Goal: Information Seeking & Learning: Learn about a topic

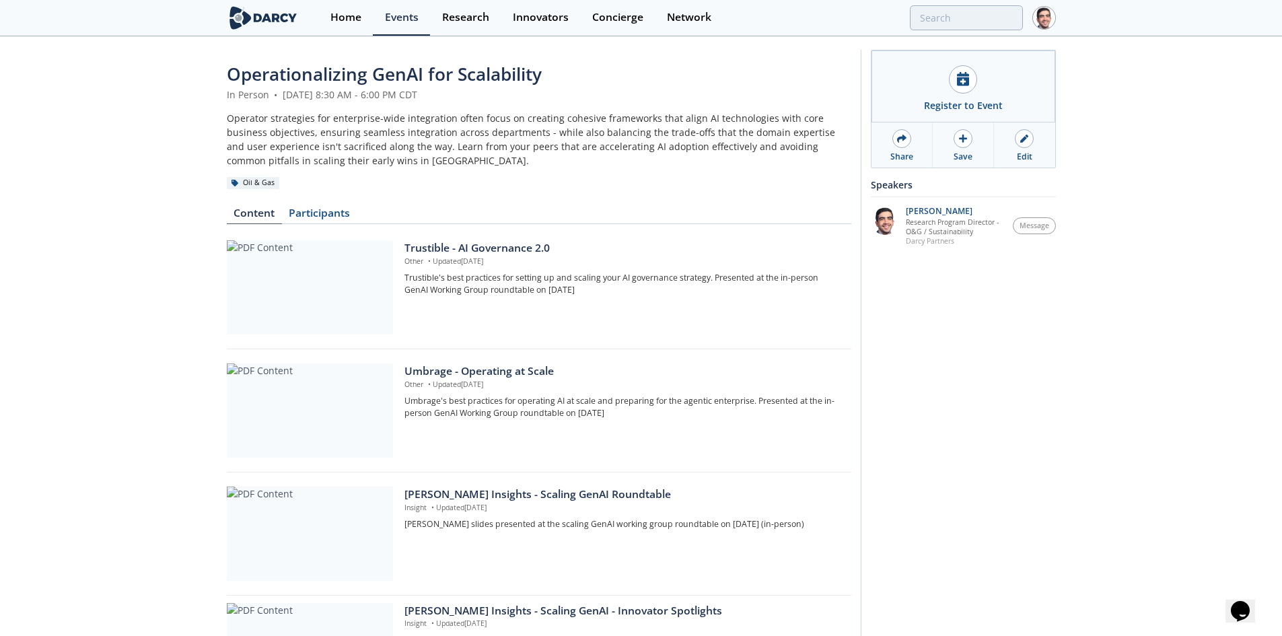
click at [1027, 145] on div at bounding box center [1024, 138] width 19 height 19
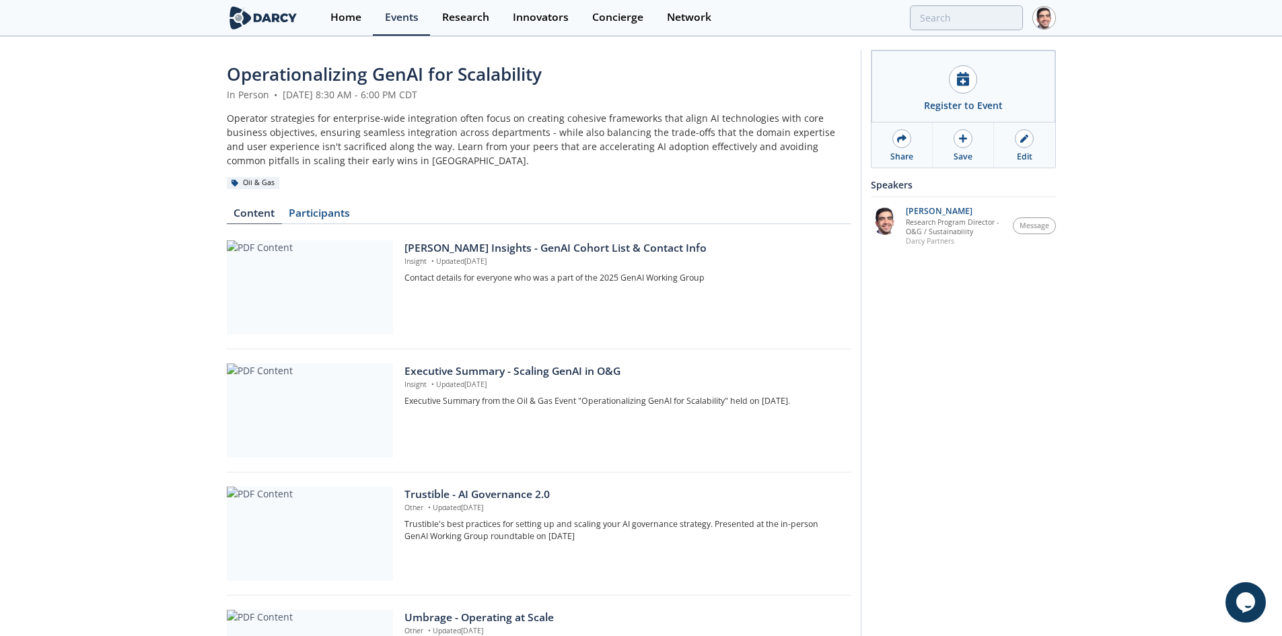
click at [512, 245] on div "[PERSON_NAME] Insights - GenAI Cohort List & Contact Info" at bounding box center [623, 248] width 437 height 16
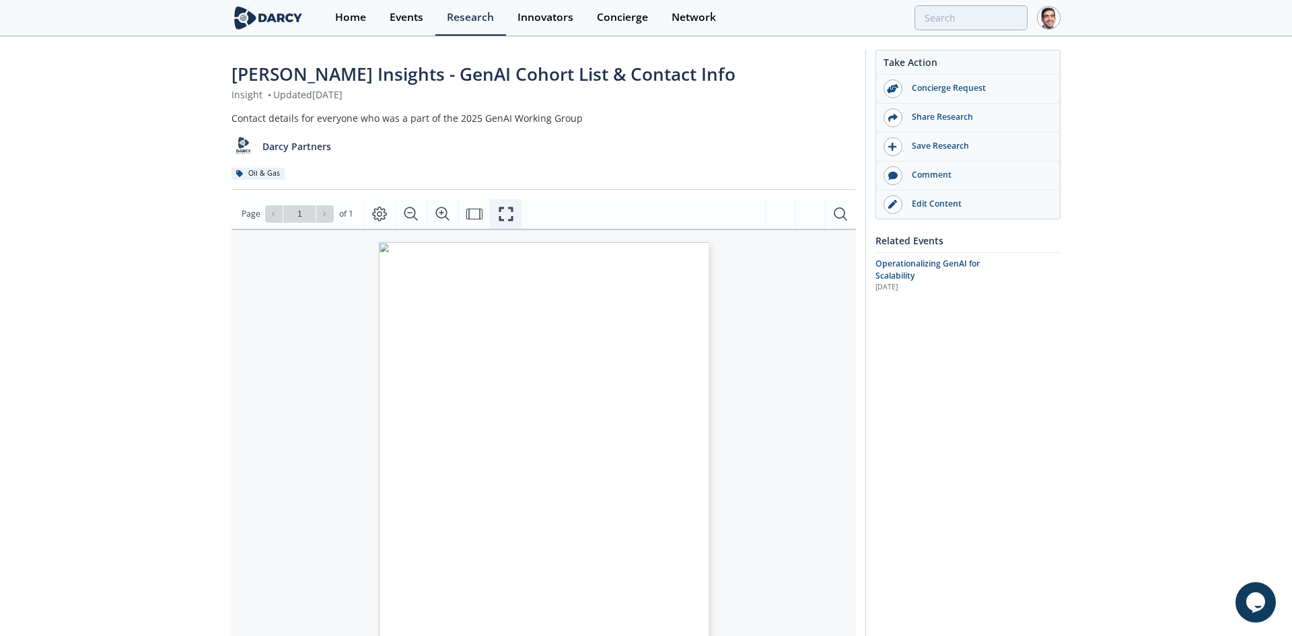
click at [507, 212] on icon "Fullscreen" at bounding box center [506, 214] width 16 height 16
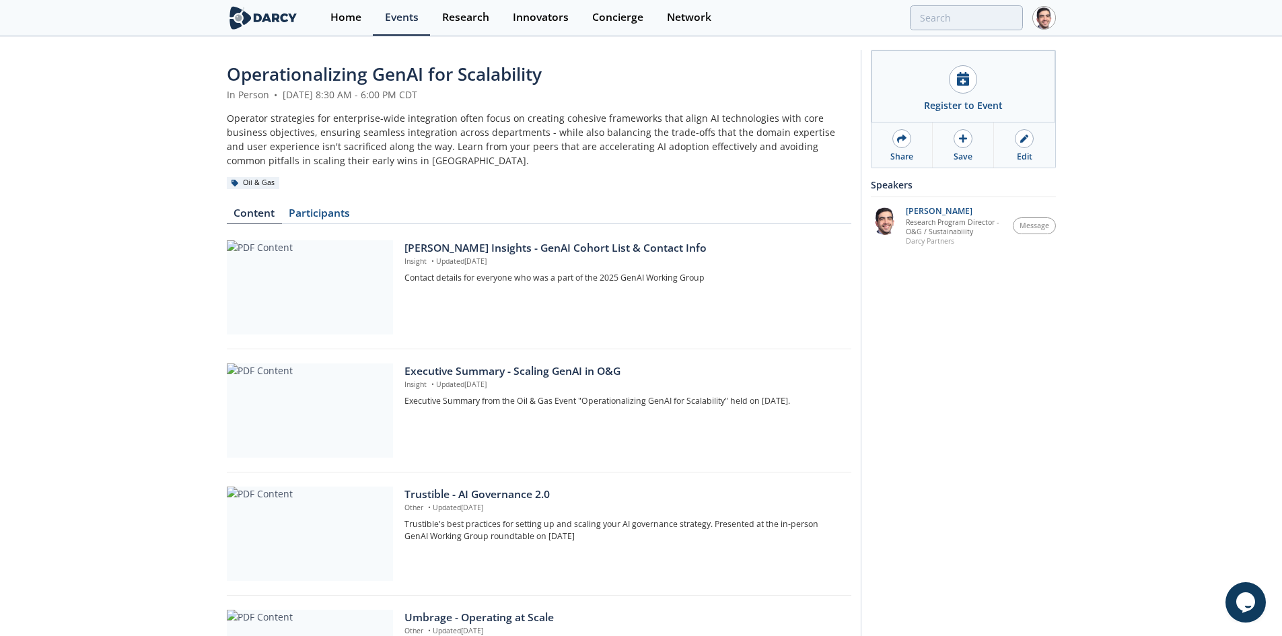
click at [489, 376] on div "Executive Summary - Scaling GenAI in O&G" at bounding box center [623, 371] width 437 height 16
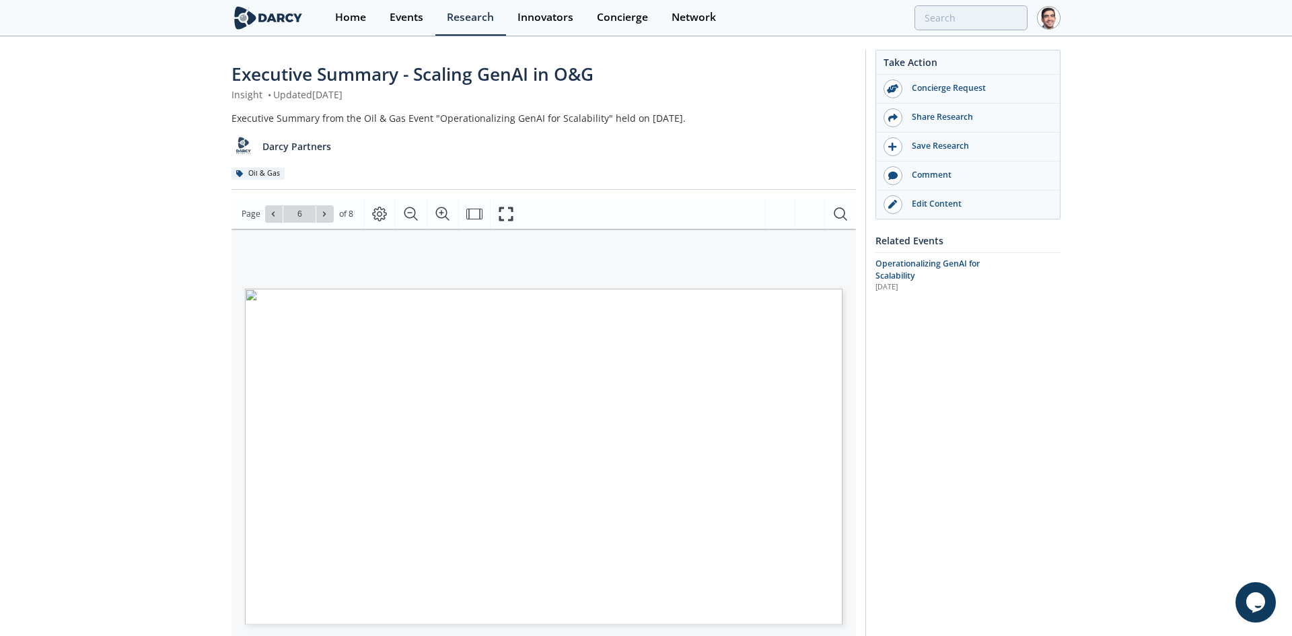
type input "7"
type input "1"
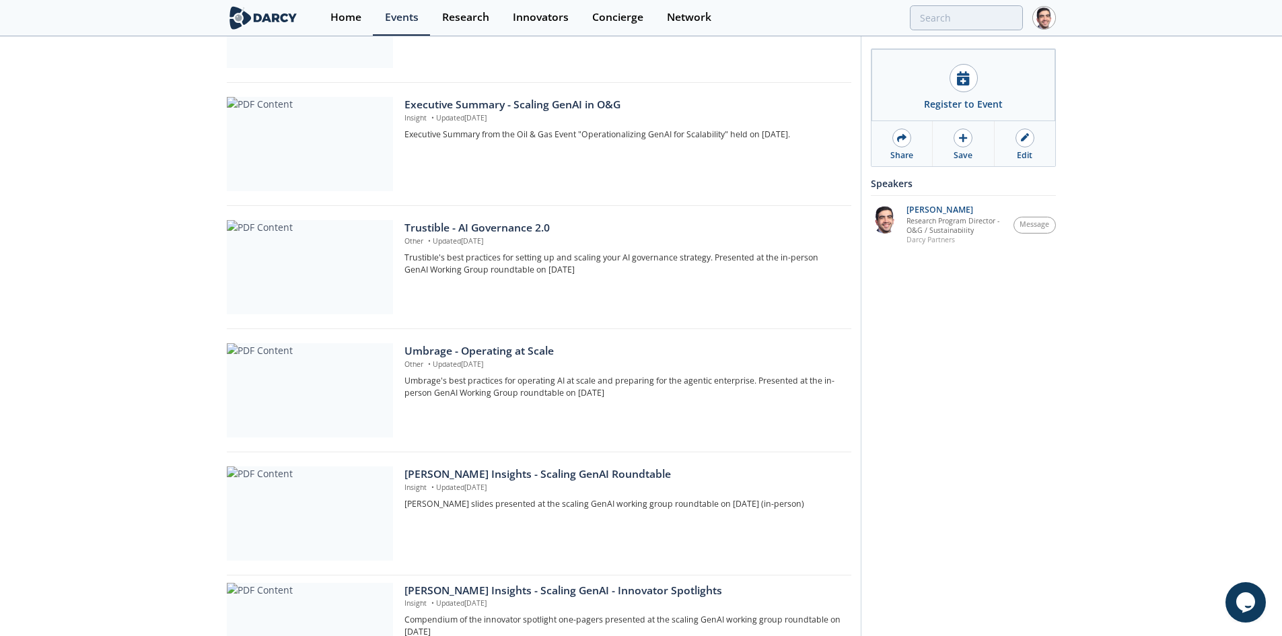
scroll to position [269, 0]
click at [483, 473] on div "[PERSON_NAME] Insights - Scaling GenAI Roundtable" at bounding box center [623, 472] width 437 height 16
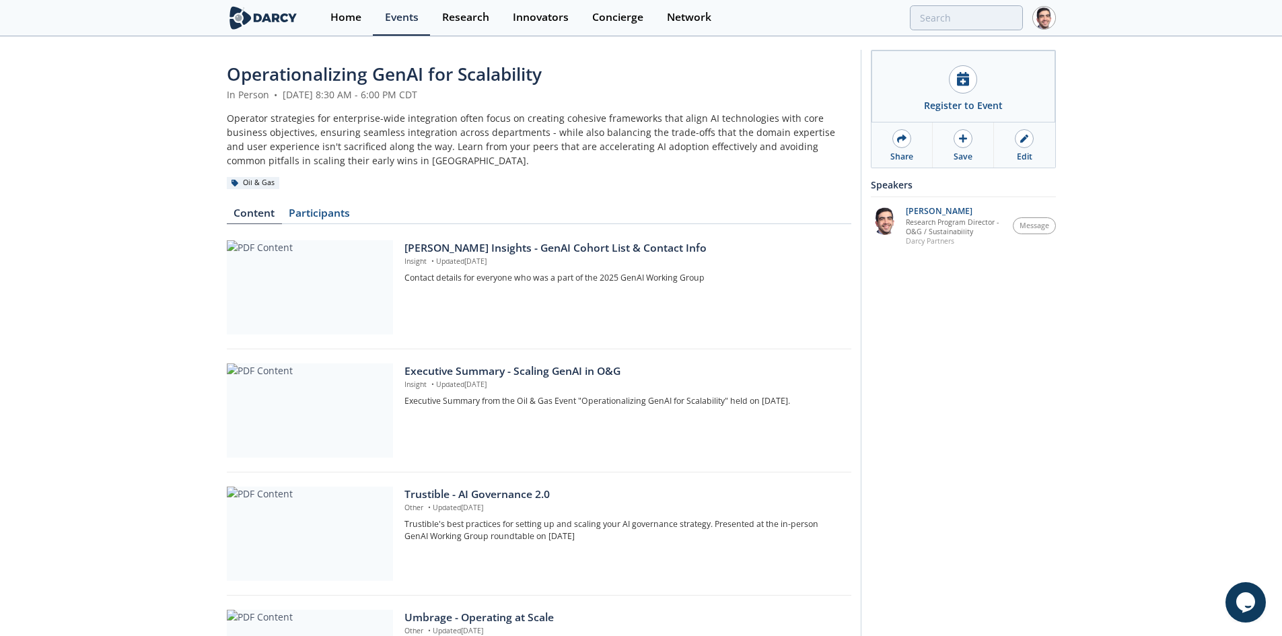
click at [1027, 151] on div "Edit" at bounding box center [1024, 157] width 15 height 12
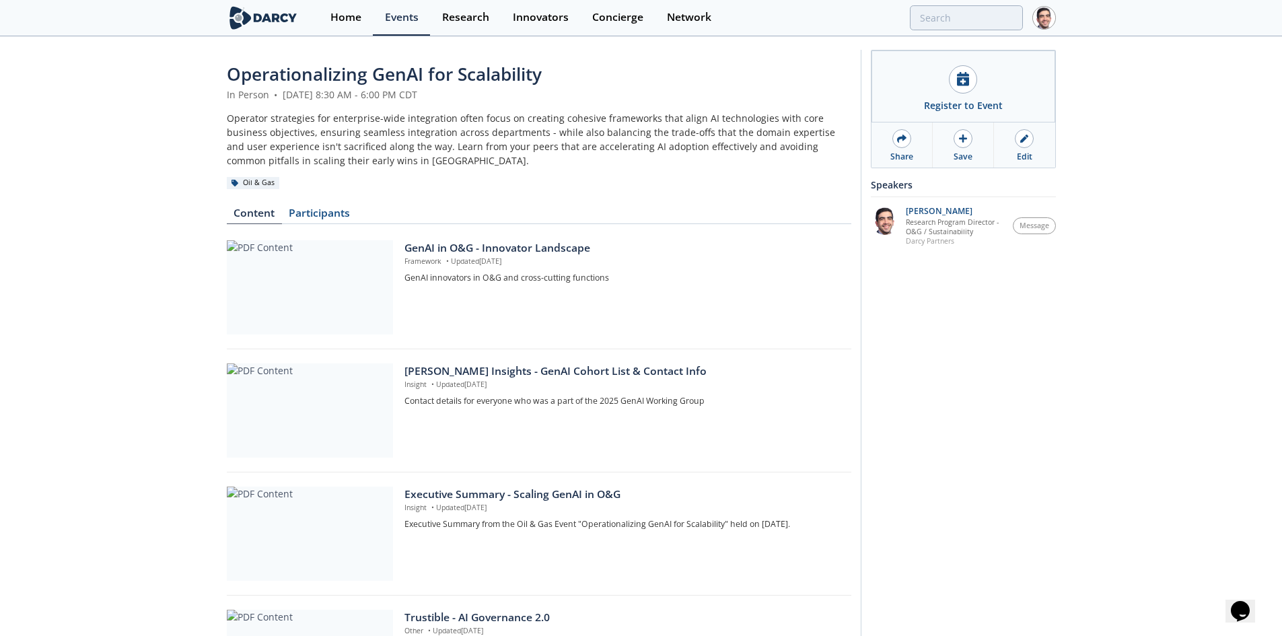
click at [446, 245] on div "GenAI in O&G - Innovator Landscape" at bounding box center [623, 248] width 437 height 16
